Goal: Navigation & Orientation: Find specific page/section

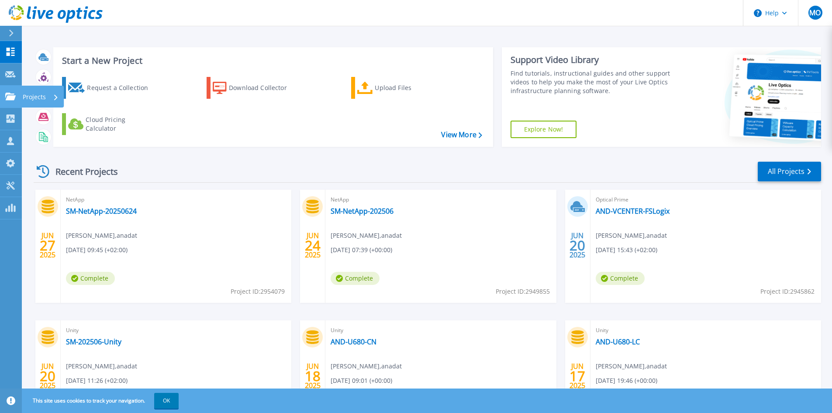
click at [9, 96] on icon at bounding box center [10, 96] width 10 height 7
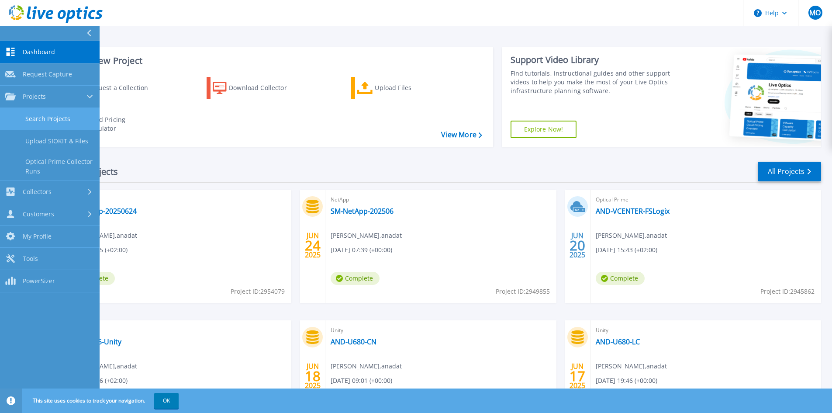
click at [42, 117] on link "Search Projects" at bounding box center [50, 119] width 100 height 22
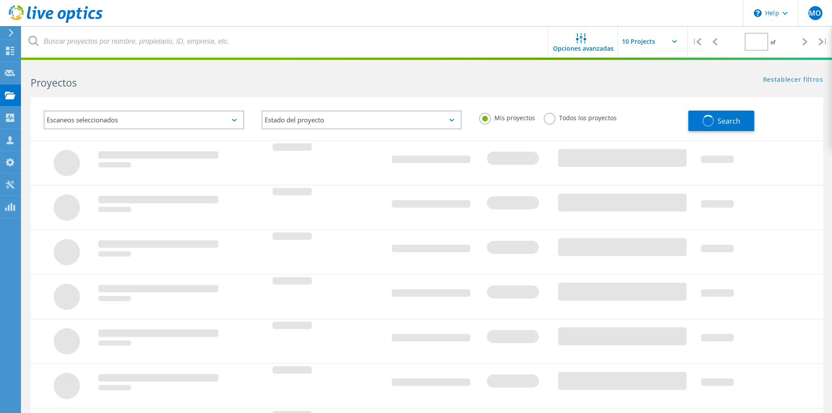
type input "1"
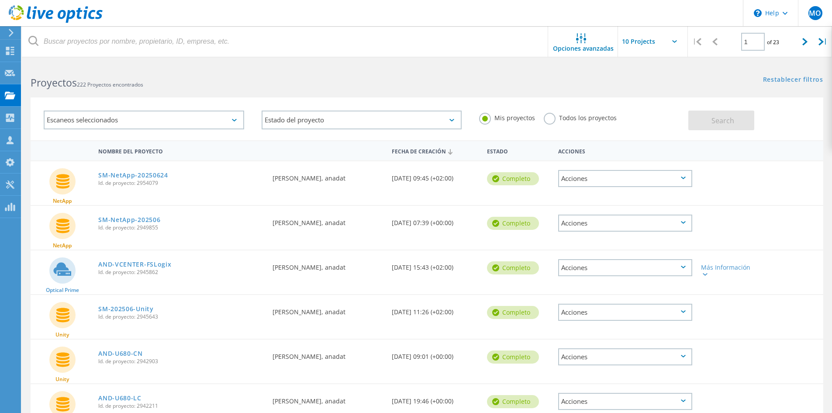
click at [651, 47] on input "text" at bounding box center [661, 41] width 87 height 31
click at [656, 78] on div "Show 20 Projects" at bounding box center [662, 79] width 87 height 14
type input "Show 20 Projects"
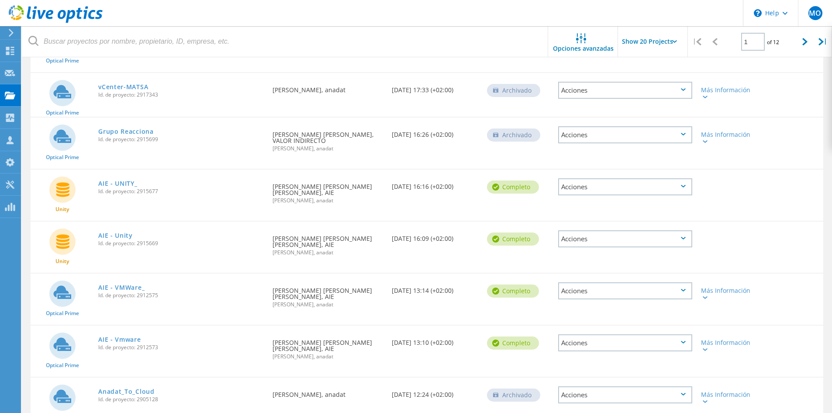
scroll to position [437, 0]
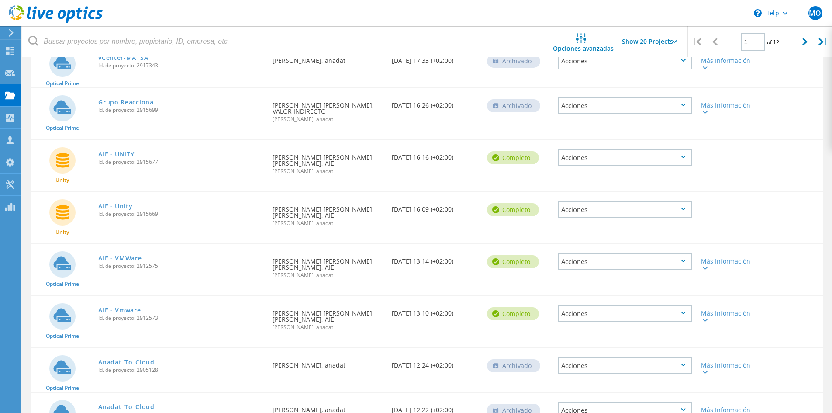
click at [115, 203] on link "AIE - Unity" at bounding box center [115, 206] width 35 height 6
click at [124, 156] on link "AIE - UNITY_" at bounding box center [117, 154] width 39 height 6
